Goal: Find specific fact: Find specific fact

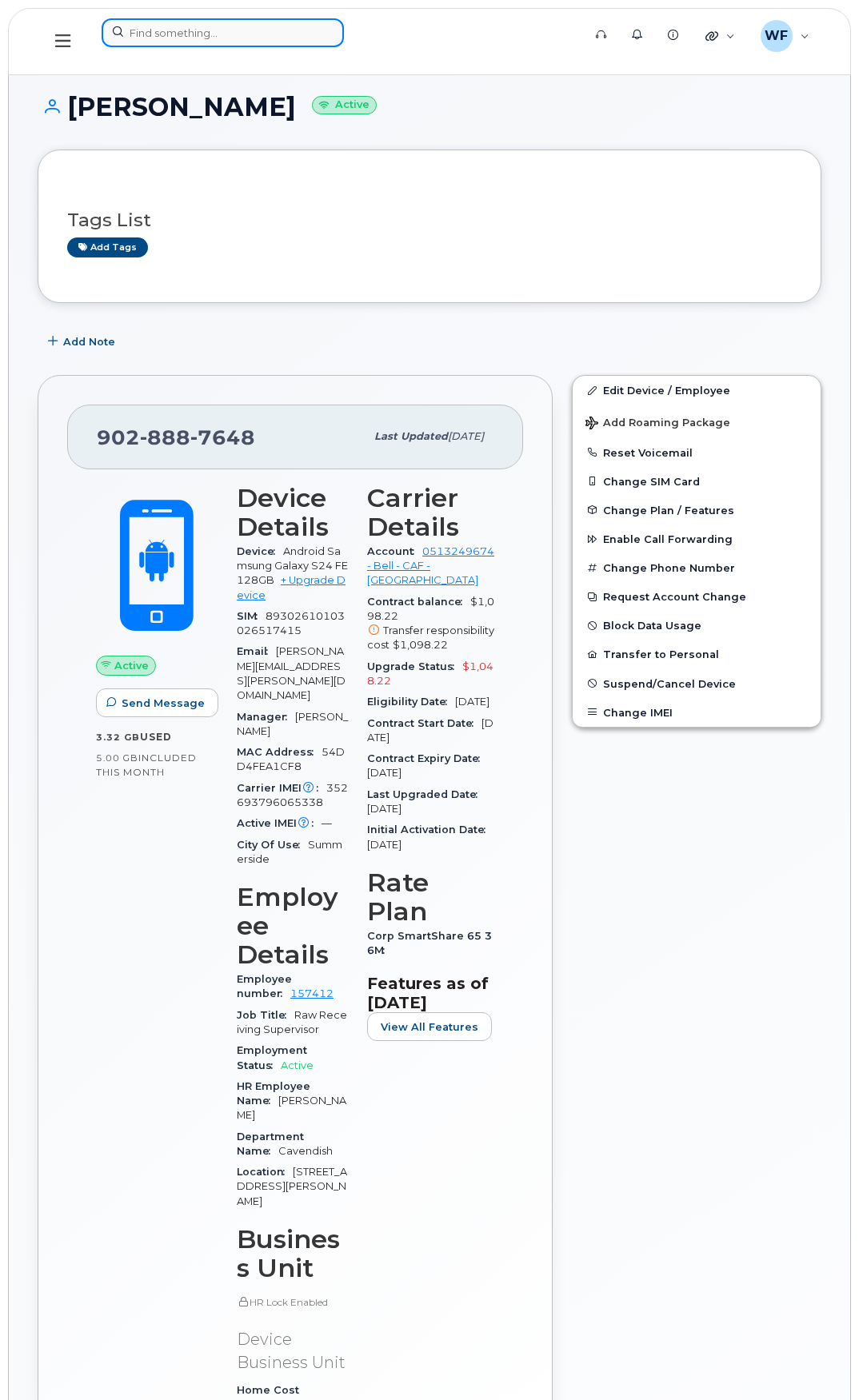
click at [166, 29] on input at bounding box center [223, 32] width 243 height 29
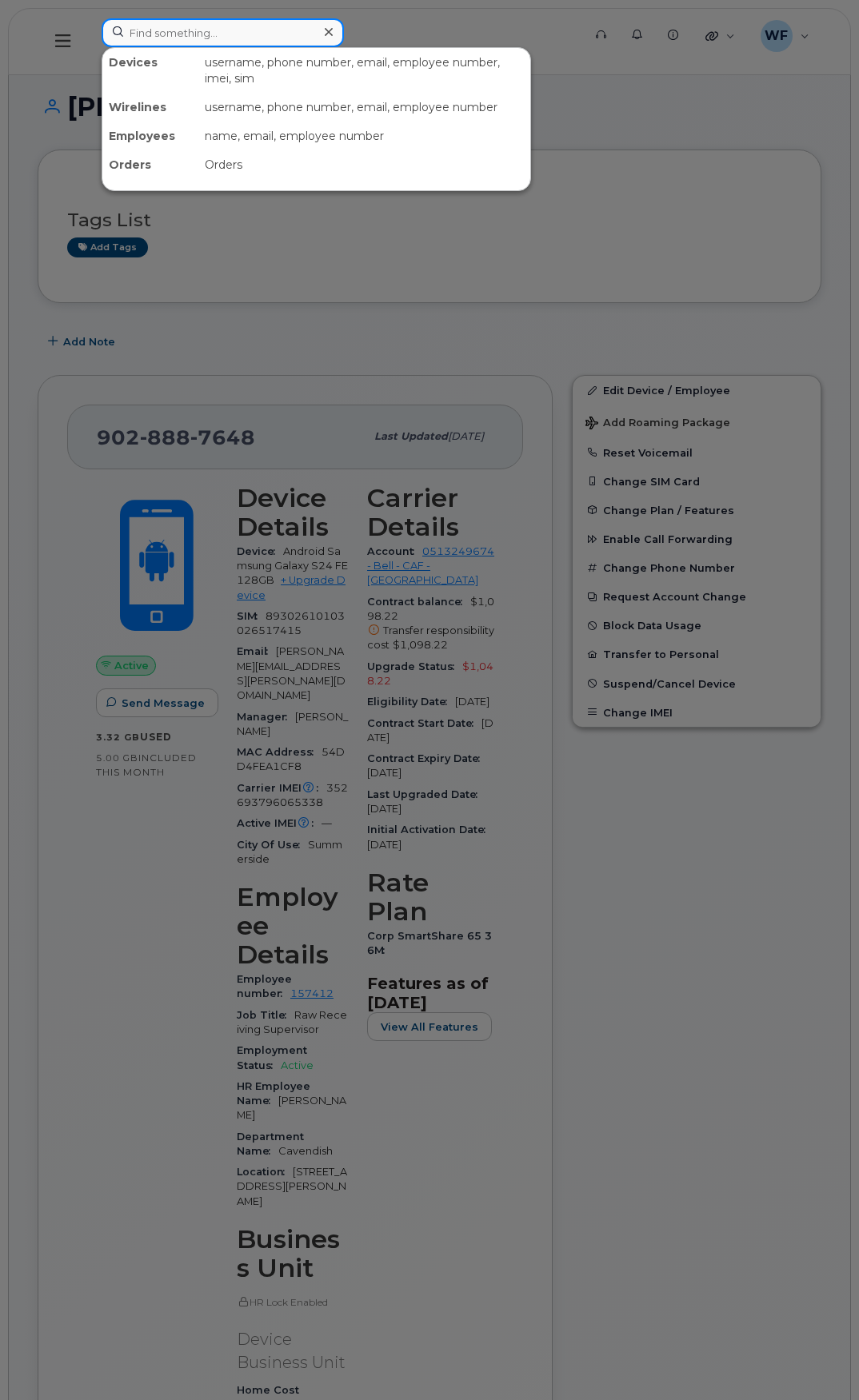
paste input "352055160714539"
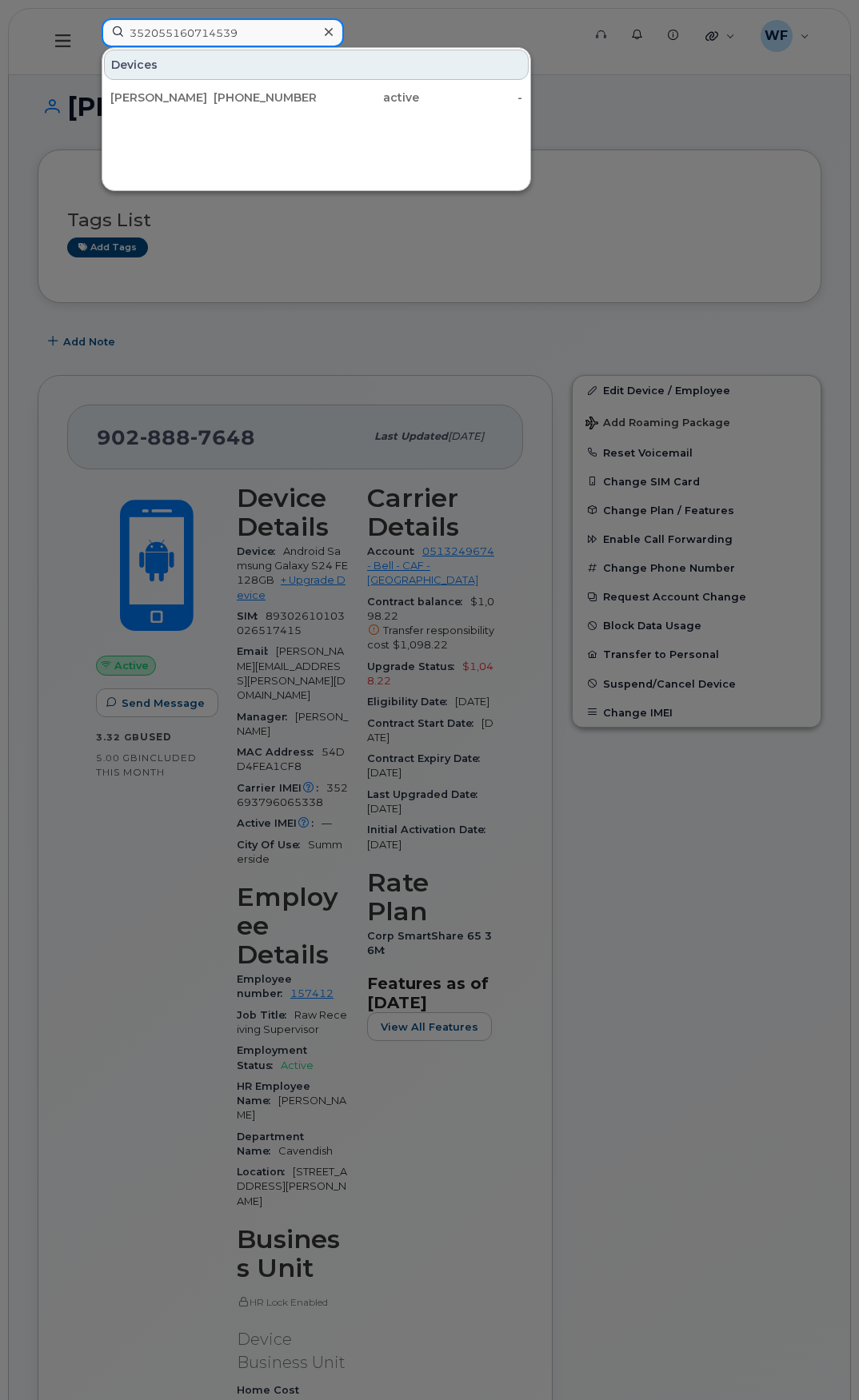
drag, startPoint x: 248, startPoint y: 36, endPoint x: 20, endPoint y: -14, distance: 233.4
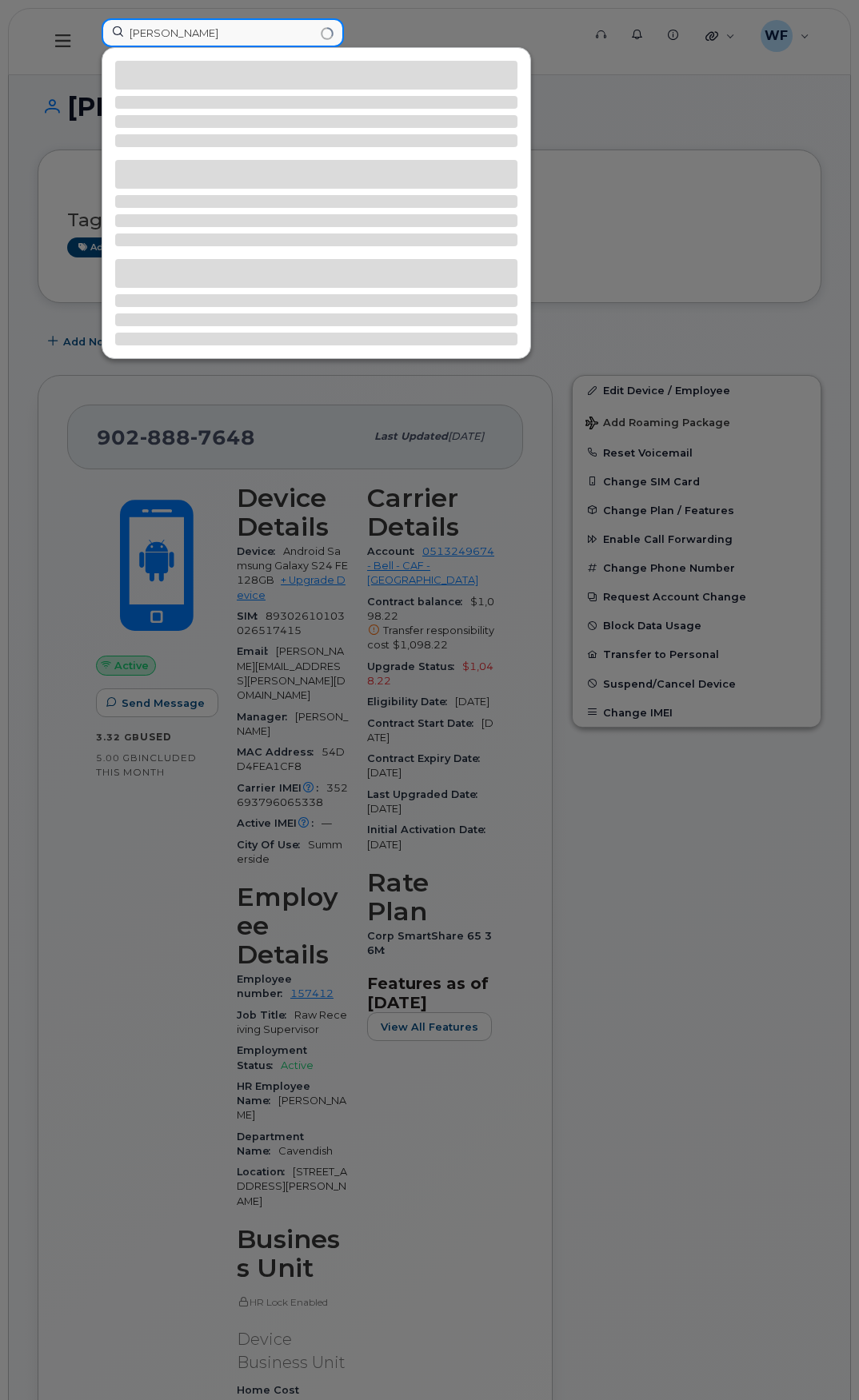
type input "trevor"
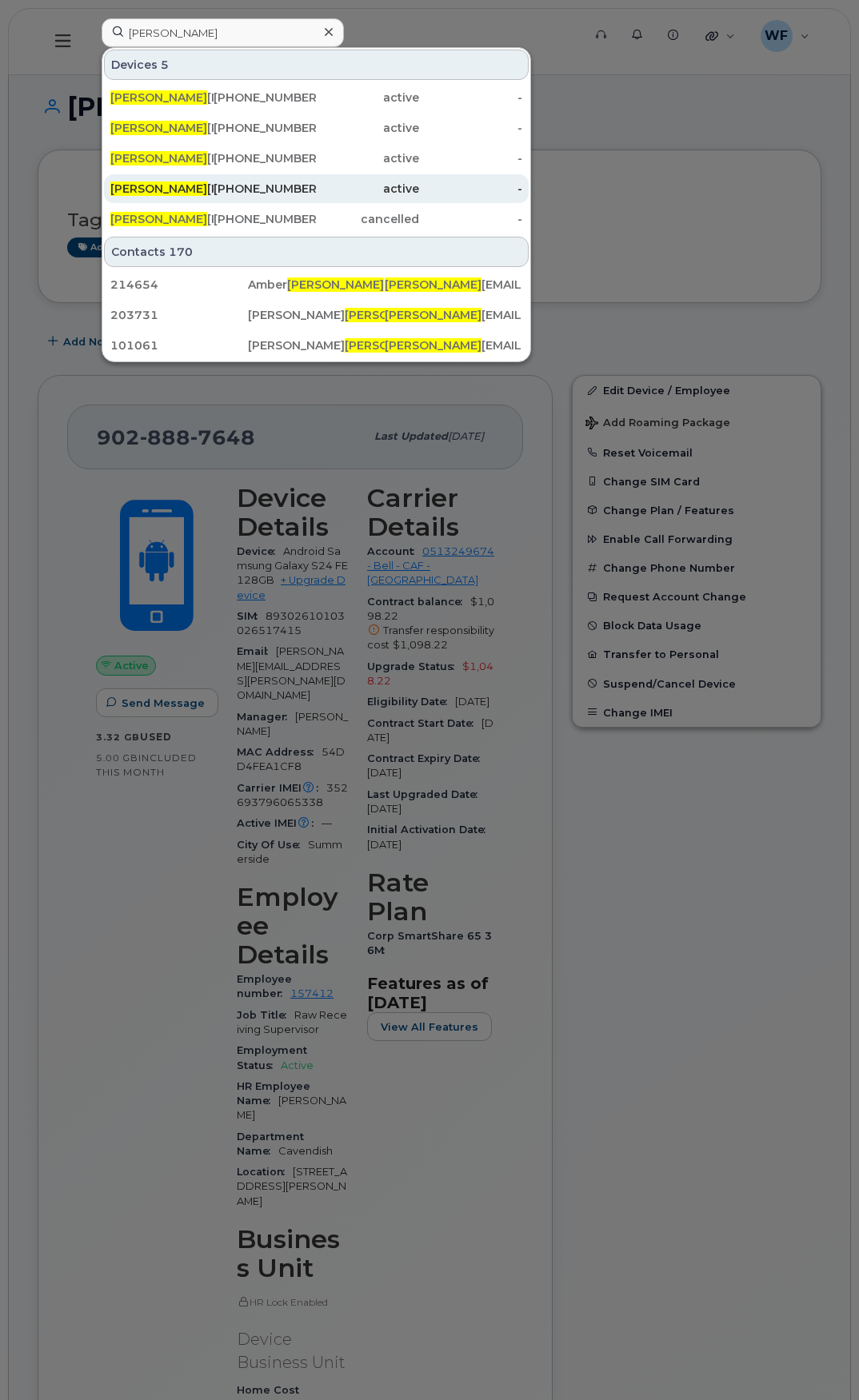
click at [179, 183] on div "Trevor Profitt" at bounding box center [161, 189] width 103 height 16
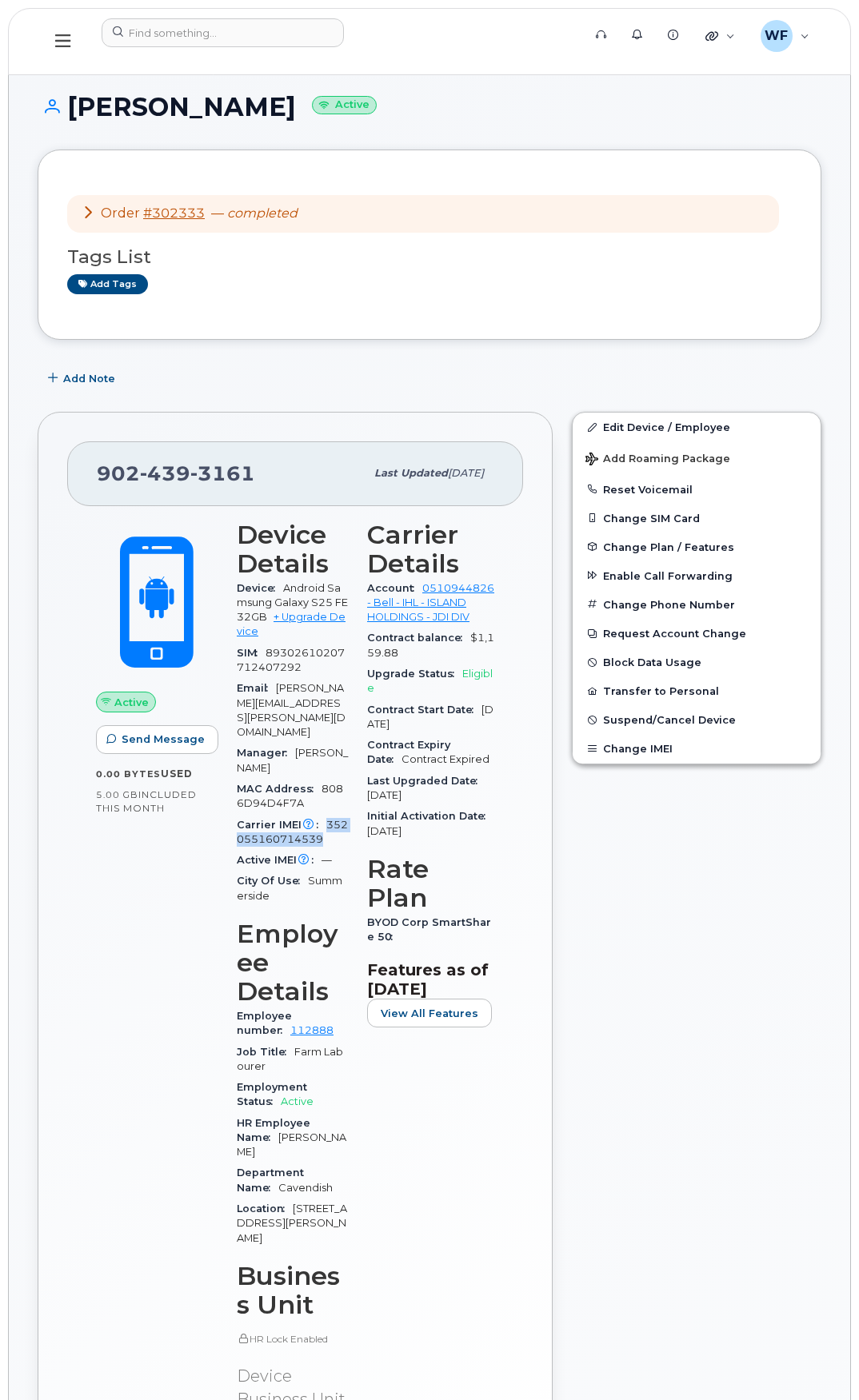
drag, startPoint x: 327, startPoint y: 763, endPoint x: 354, endPoint y: 777, distance: 30.4
click at [347, 814] on div "Carrier IMEI Carrier IMEI is reported during the last billing cycle or change o…" at bounding box center [292, 832] width 111 height 36
copy span "352055160714539"
